Goal: Find specific page/section: Find specific page/section

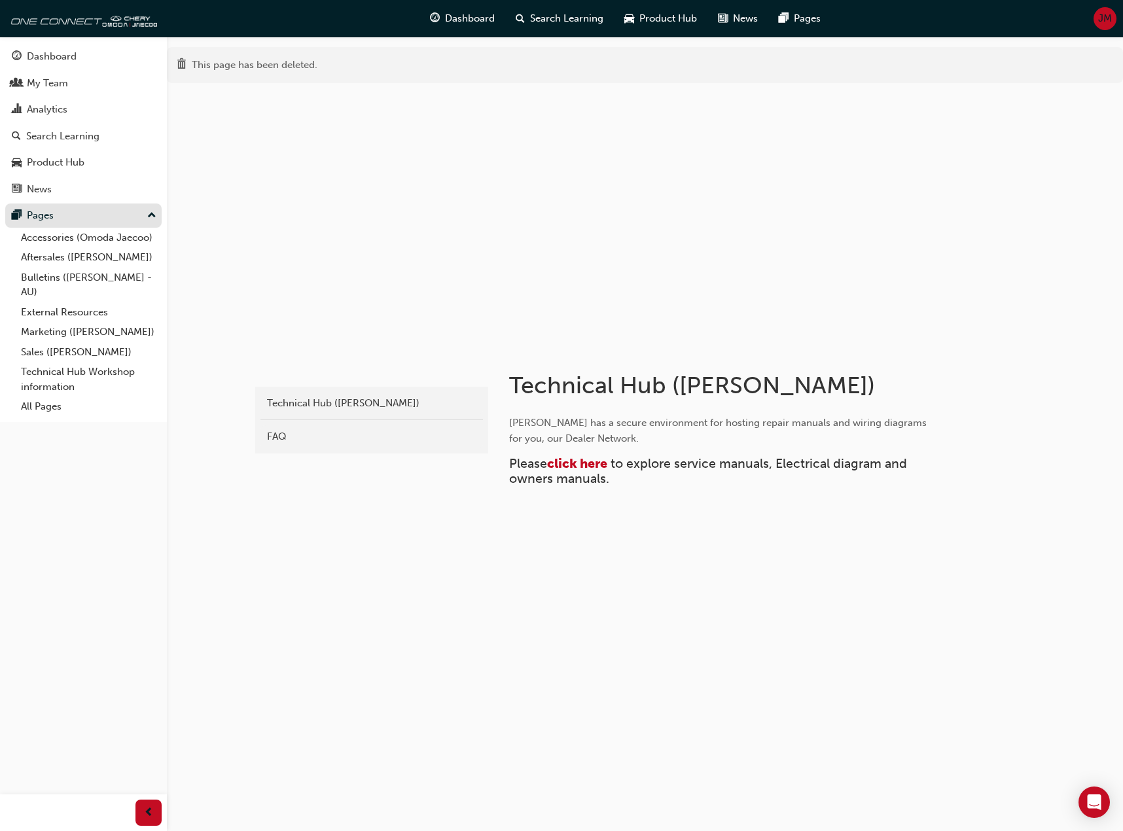
click at [44, 219] on div "Pages" at bounding box center [40, 215] width 27 height 15
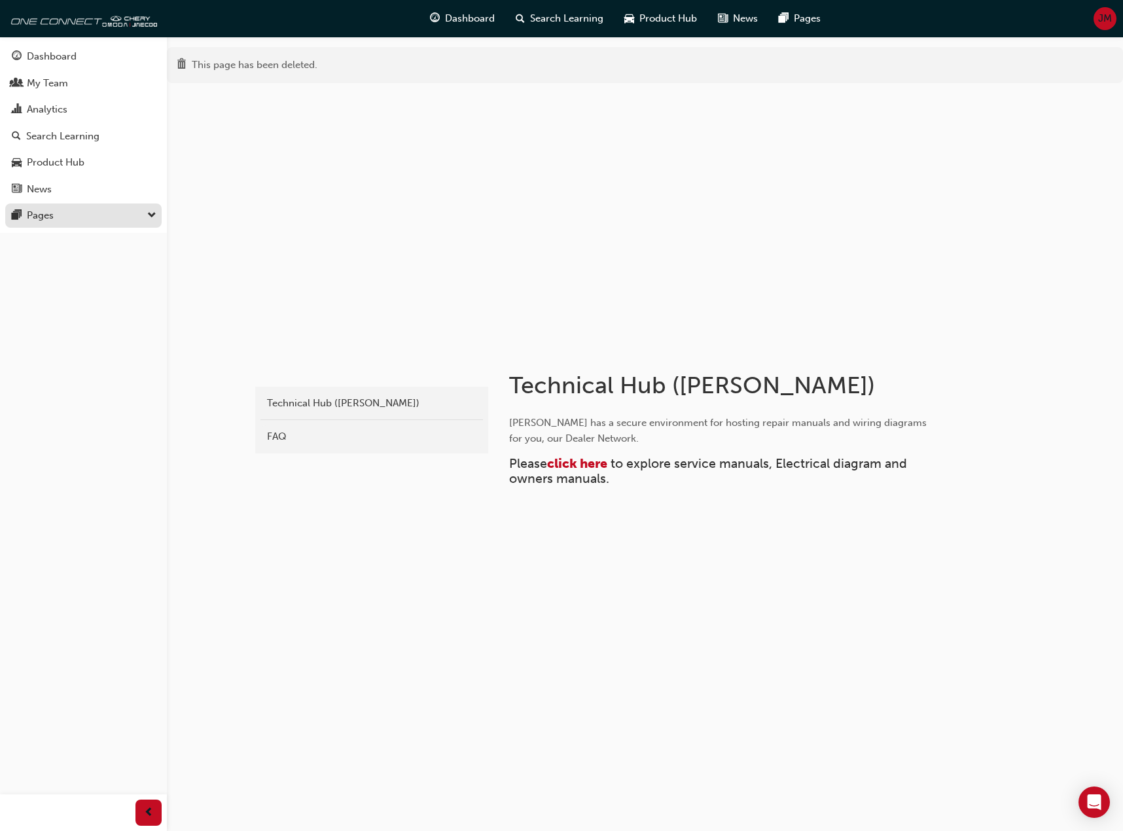
click at [65, 217] on div "Pages" at bounding box center [83, 215] width 143 height 16
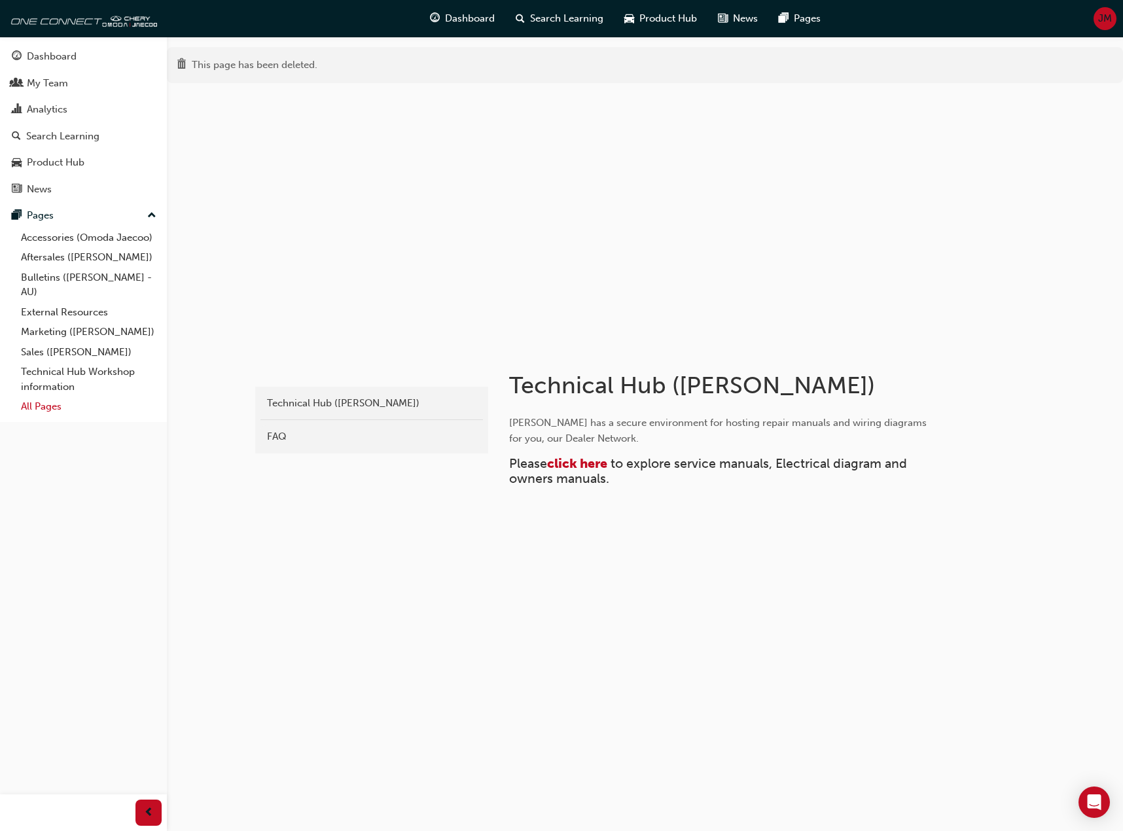
click at [46, 409] on link "All Pages" at bounding box center [89, 407] width 146 height 20
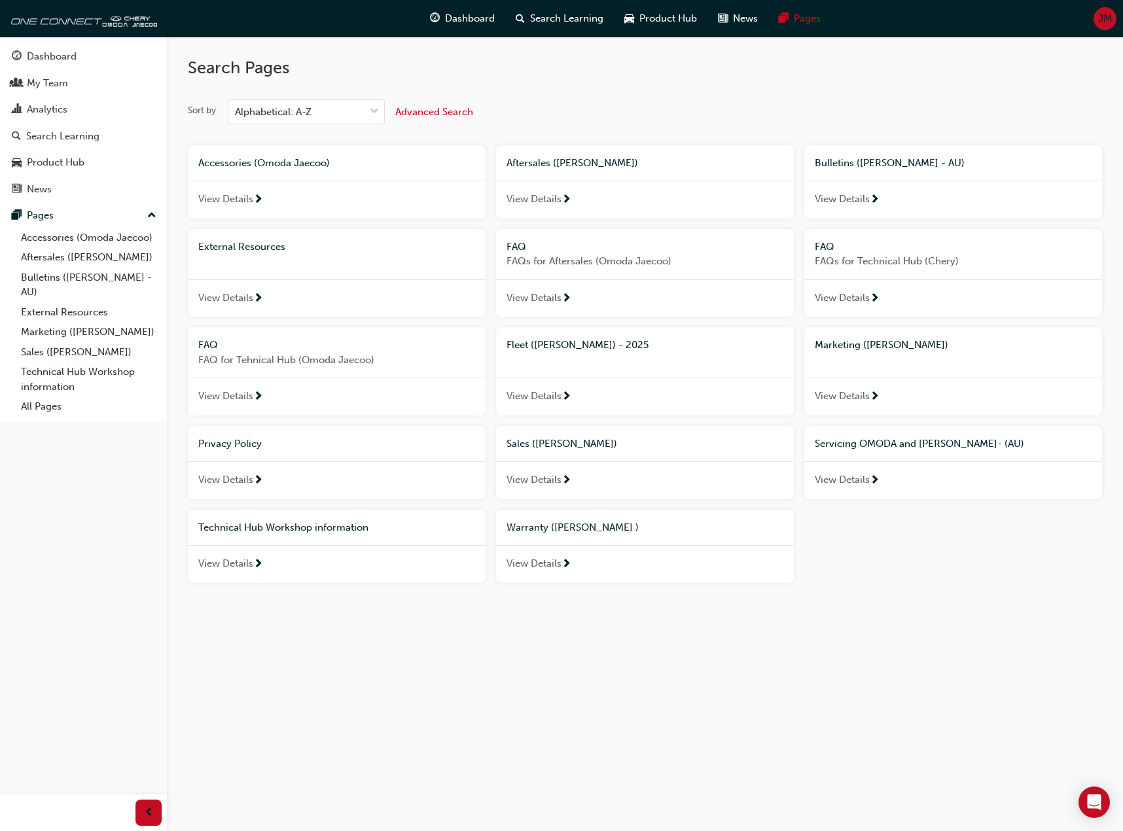
click at [245, 569] on span "View Details" at bounding box center [225, 563] width 55 height 15
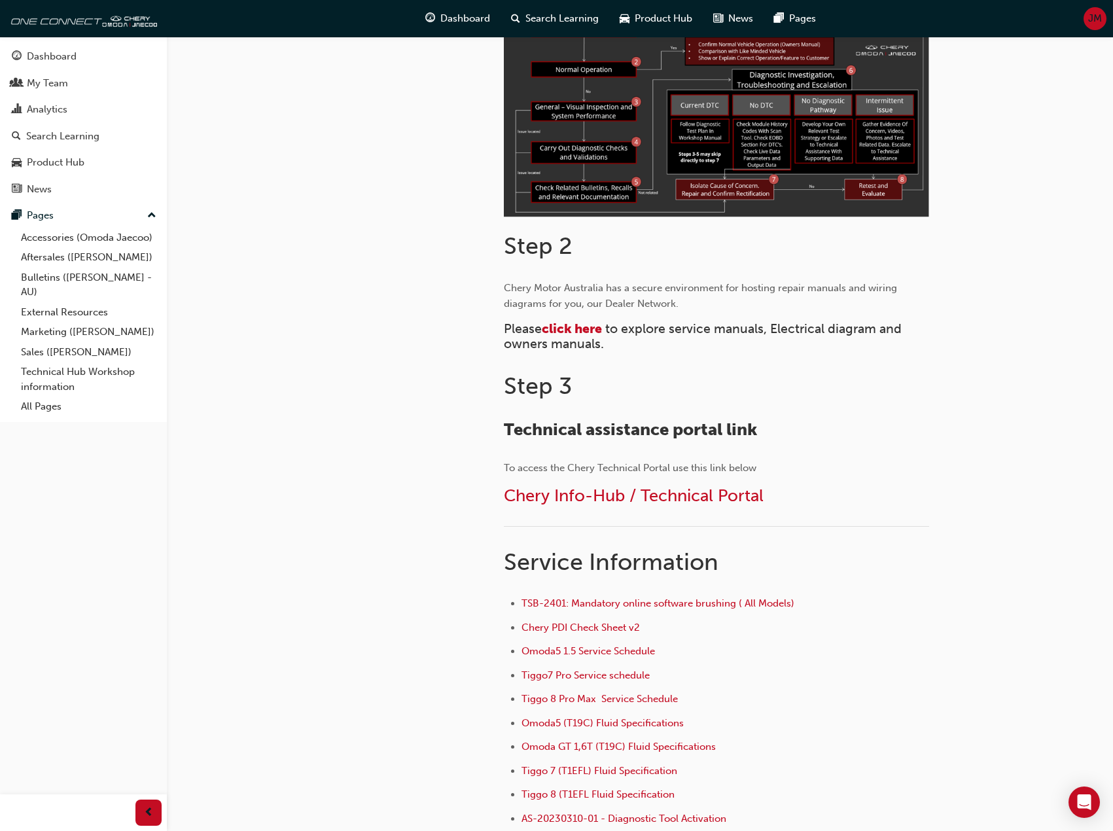
scroll to position [393, 0]
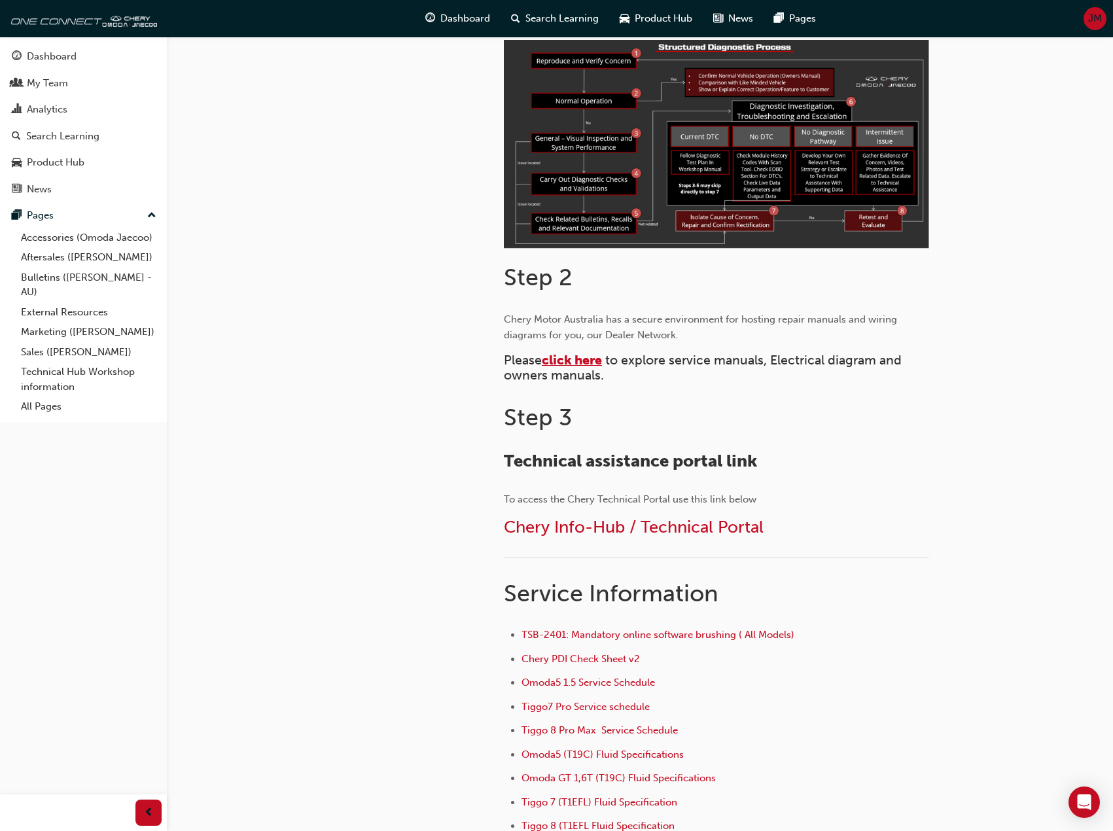
click at [584, 361] on span "click here" at bounding box center [572, 360] width 60 height 15
